Goal: Find specific page/section: Find specific page/section

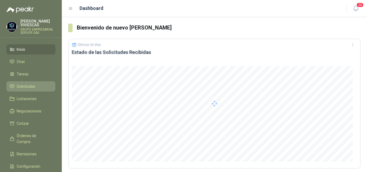
click at [26, 86] on span "Solicitudes" at bounding box center [26, 87] width 19 height 6
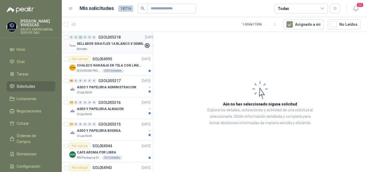
click at [118, 41] on p "SELLADOR SIKA FLEX 1A BLANCO X 300ML" at bounding box center [110, 43] width 67 height 5
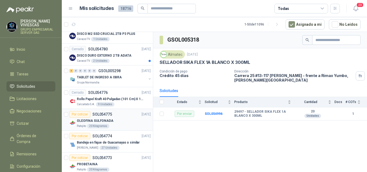
scroll to position [959, 0]
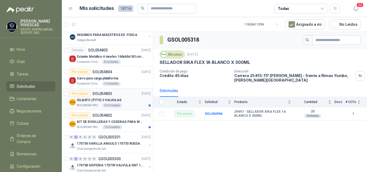
drag, startPoint x: 118, startPoint y: 125, endPoint x: 120, endPoint y: 120, distance: 4.9
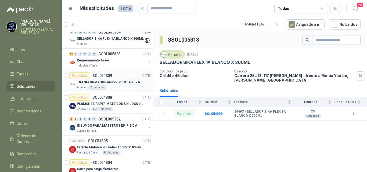
scroll to position [502, 0]
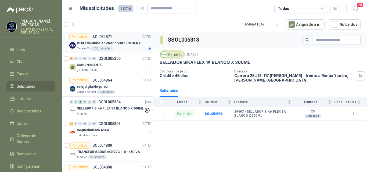
drag, startPoint x: 42, startPoint y: 56, endPoint x: 83, endPoint y: 38, distance: 45.3
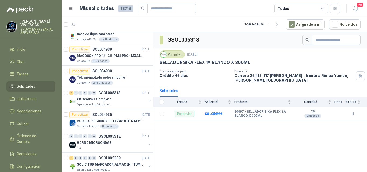
drag, startPoint x: 119, startPoint y: 46, endPoint x: 123, endPoint y: 41, distance: 6.6
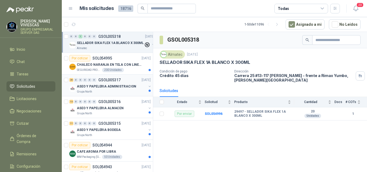
scroll to position [0, 0]
